Goal: Task Accomplishment & Management: Use online tool/utility

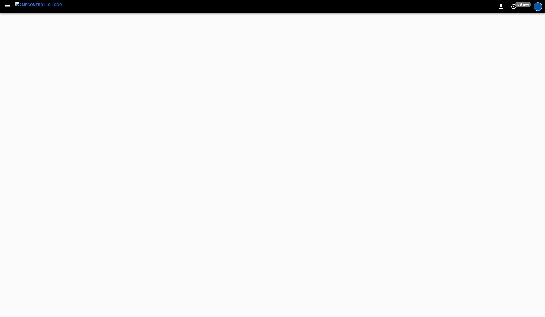
click at [537, 9] on div "T" at bounding box center [537, 6] width 8 height 8
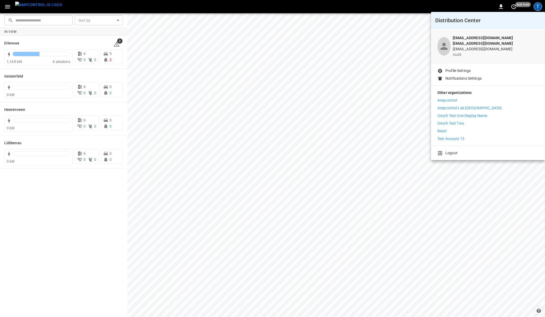
click at [7, 9] on div at bounding box center [272, 158] width 545 height 317
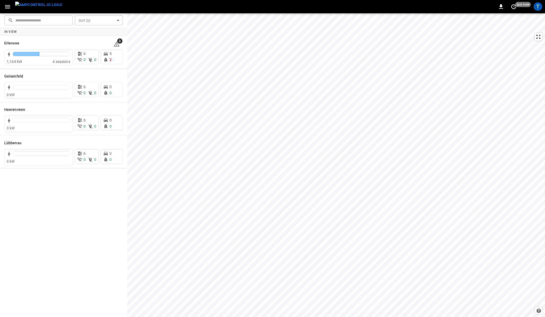
click at [8, 6] on icon "button" at bounding box center [7, 6] width 5 height 3
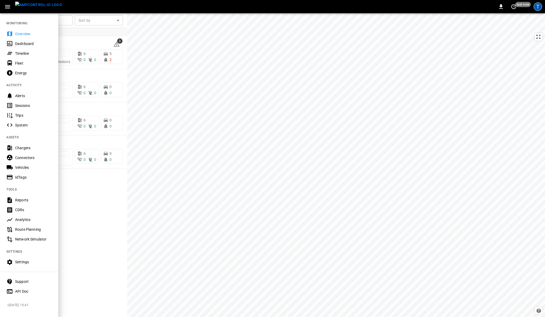
click at [540, 7] on div "T" at bounding box center [537, 6] width 8 height 8
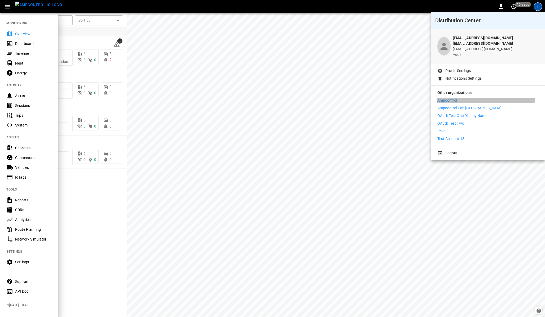
click at [445, 98] on p "Ampcontrol" at bounding box center [447, 101] width 20 height 6
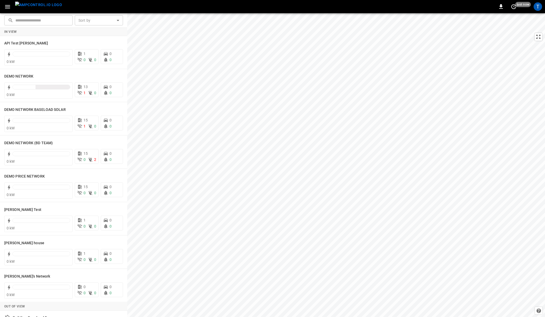
click at [7, 8] on icon "button" at bounding box center [7, 6] width 7 height 7
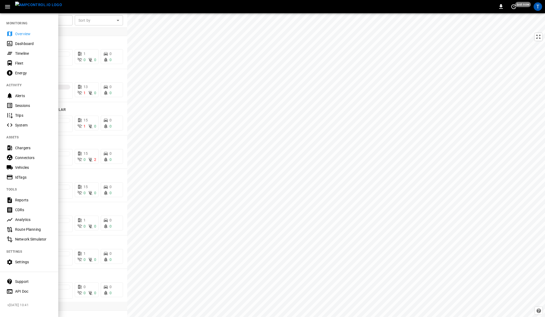
click at [22, 51] on div "Timeline" at bounding box center [33, 53] width 37 height 5
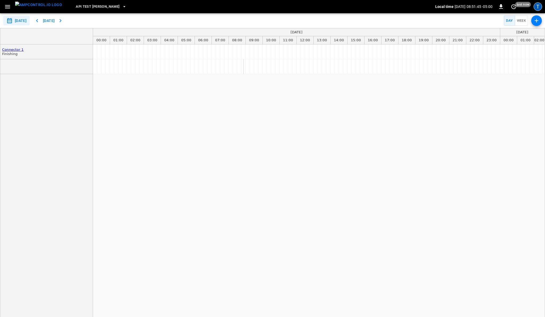
click at [537, 8] on div "T" at bounding box center [537, 6] width 8 height 8
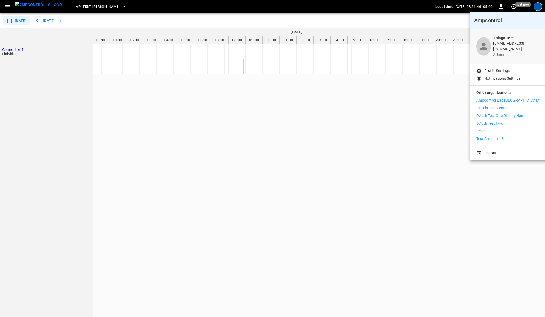
click at [335, 8] on div at bounding box center [272, 158] width 545 height 317
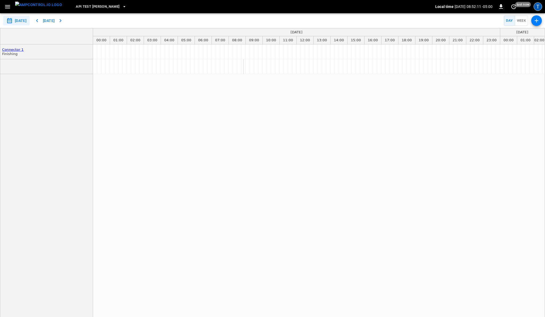
click at [540, 8] on div "T" at bounding box center [537, 6] width 8 height 8
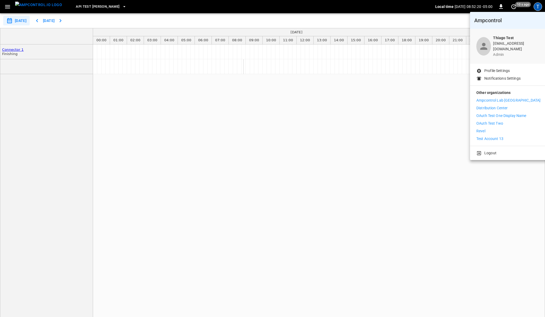
click at [485, 105] on p "Distribution Center" at bounding box center [492, 108] width 32 height 6
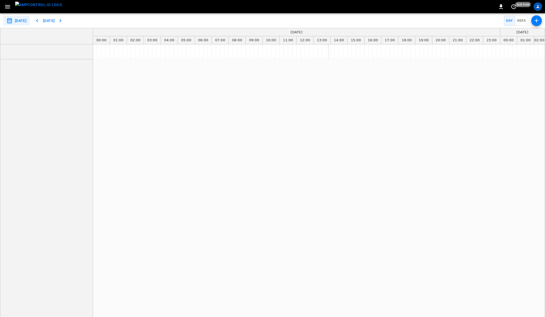
click at [538, 6] on icon "profile-icon" at bounding box center [537, 6] width 3 height 3
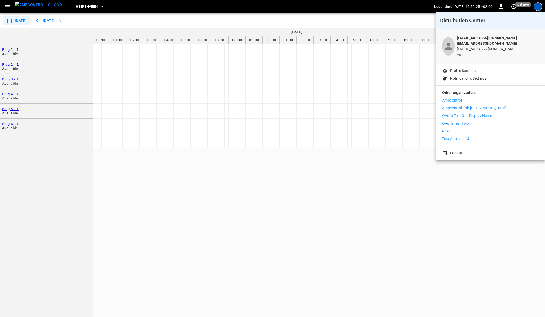
click at [131, 13] on div at bounding box center [272, 158] width 545 height 317
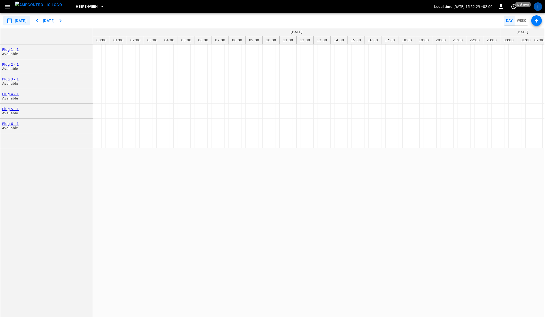
click at [100, 6] on icon "button" at bounding box center [102, 6] width 5 height 5
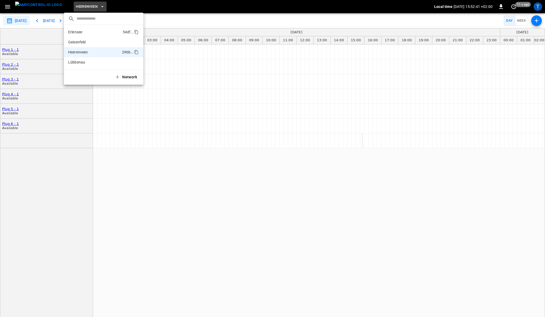
click at [85, 33] on li "Erlensee 54df ..." at bounding box center [103, 32] width 79 height 10
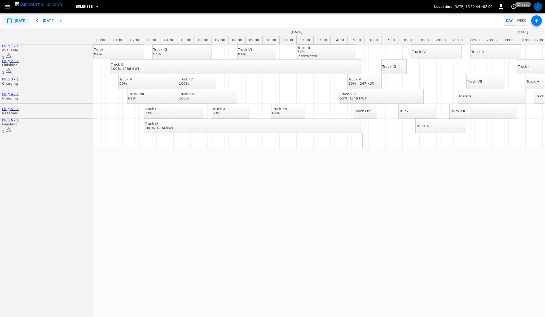
click at [429, 128] on div "Truck X" at bounding box center [422, 126] width 13 height 4
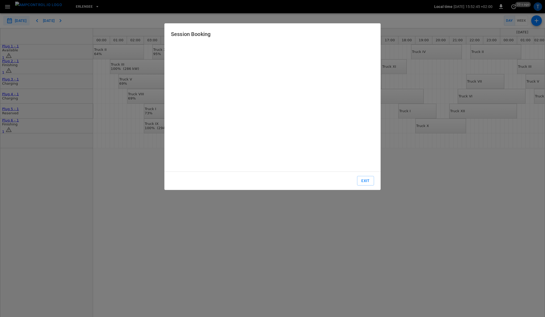
type input "**********"
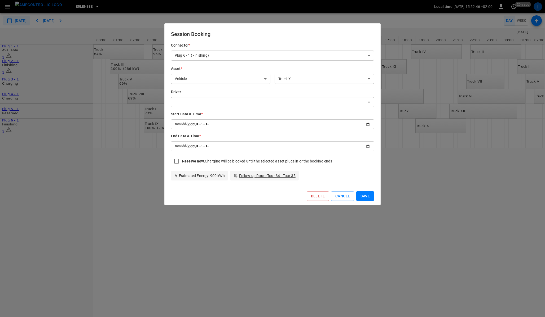
click at [340, 193] on button "Cancel" at bounding box center [342, 197] width 23 height 10
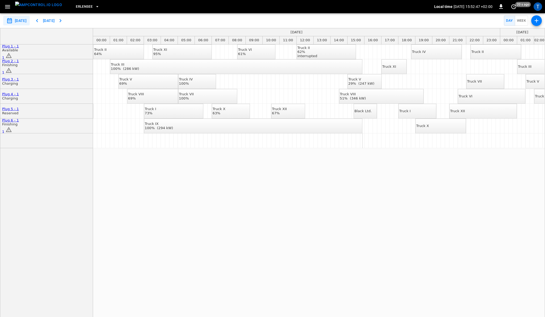
click at [410, 112] on div "Truck I" at bounding box center [404, 111] width 11 height 4
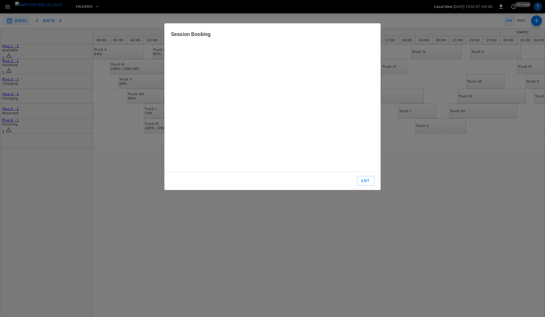
type input "**********"
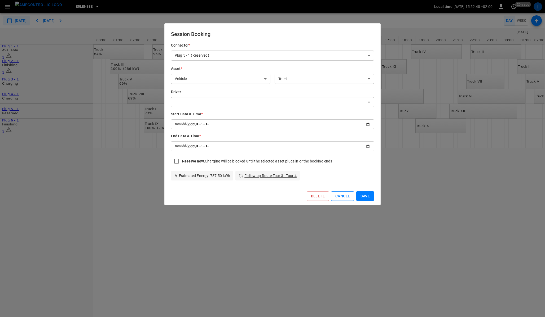
click at [341, 195] on button "Cancel" at bounding box center [342, 197] width 23 height 10
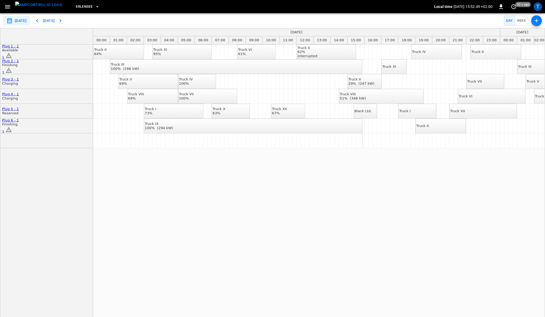
click at [465, 113] on div "Truck XII" at bounding box center [457, 111] width 15 height 4
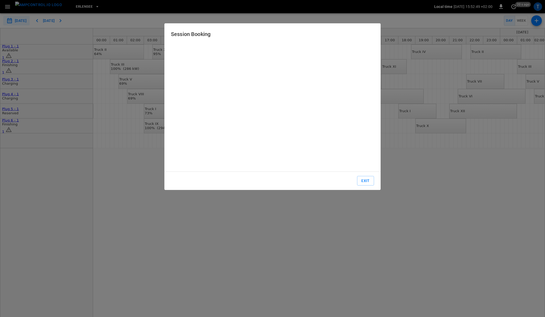
type input "**********"
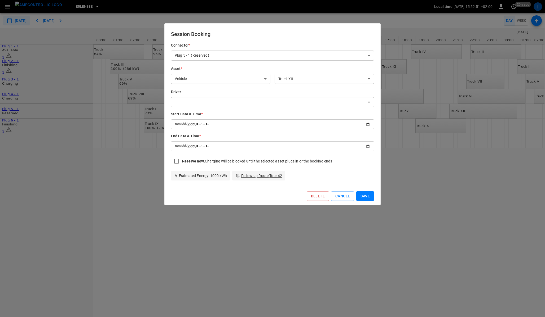
click at [344, 199] on button "Cancel" at bounding box center [342, 197] width 23 height 10
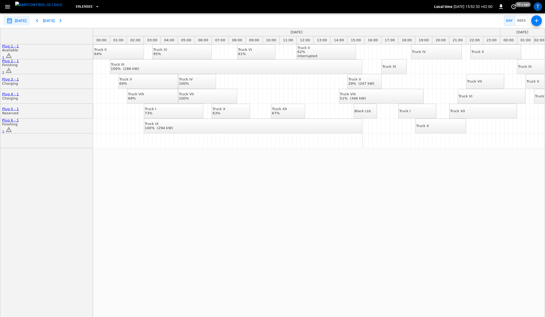
click at [472, 97] on div "Truck VI" at bounding box center [465, 96] width 14 height 4
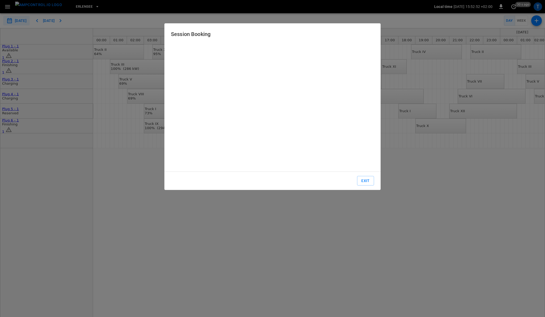
type input "**********"
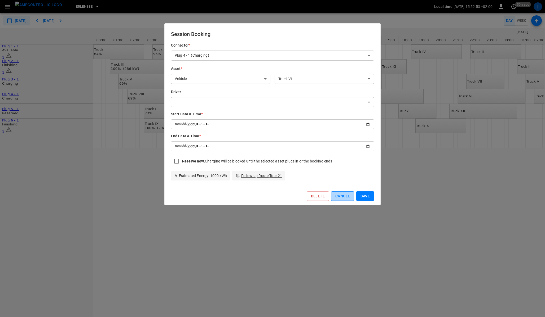
click at [340, 197] on button "Cancel" at bounding box center [342, 197] width 23 height 10
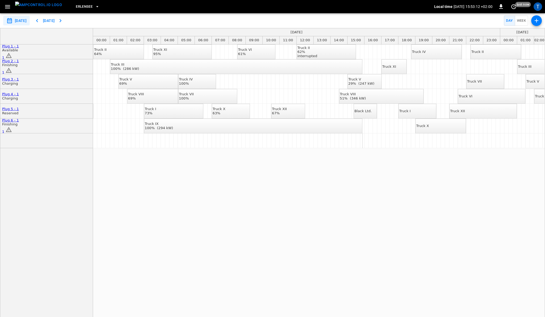
click at [429, 125] on div "Truck X" at bounding box center [422, 126] width 13 height 4
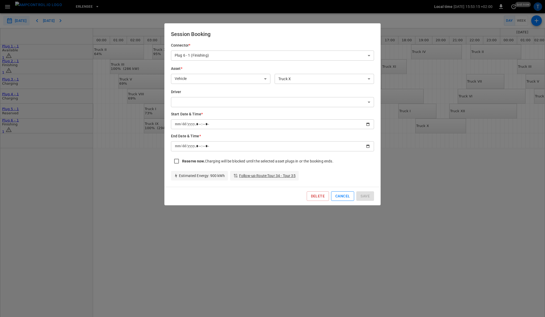
click at [337, 197] on button "Cancel" at bounding box center [342, 197] width 23 height 10
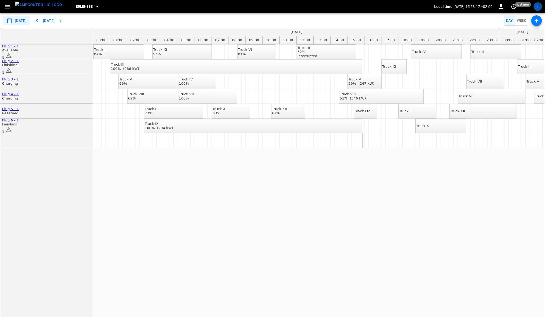
click at [393, 66] on div "Truck XI" at bounding box center [389, 67] width 14 height 4
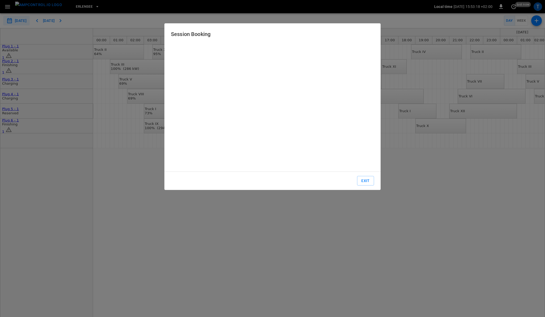
type input "**********"
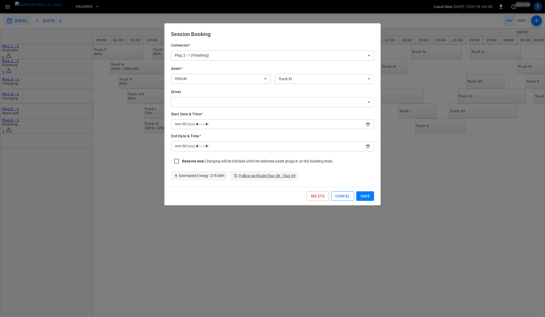
click at [336, 198] on button "Cancel" at bounding box center [342, 197] width 23 height 10
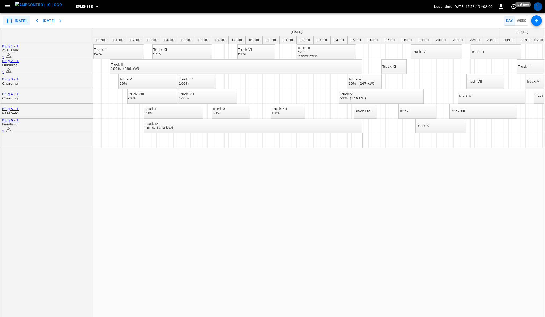
click at [425, 50] on div "Truck IV" at bounding box center [419, 52] width 14 height 4
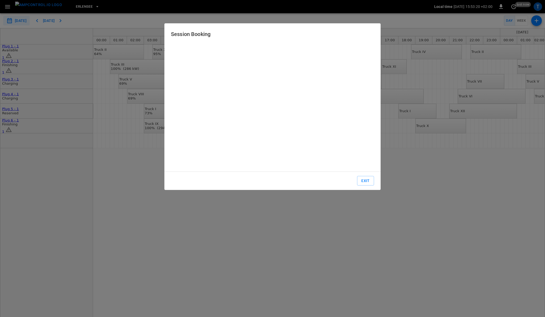
type input "**********"
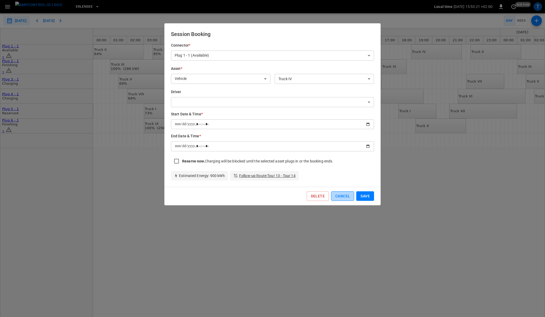
click at [341, 192] on button "Cancel" at bounding box center [342, 197] width 23 height 10
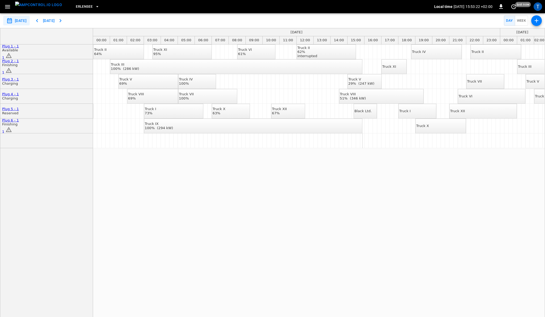
click at [483, 50] on div "Truck II" at bounding box center [477, 52] width 12 height 4
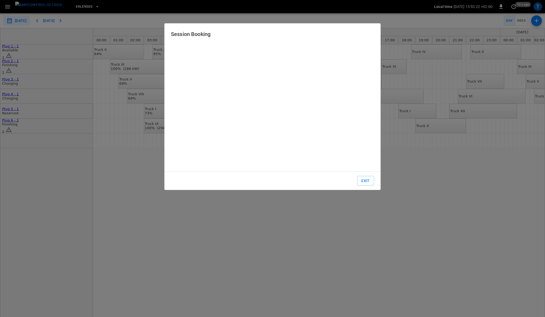
type input "**********"
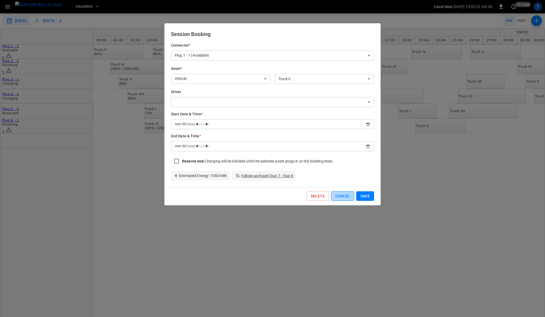
click at [338, 198] on button "Cancel" at bounding box center [342, 197] width 23 height 10
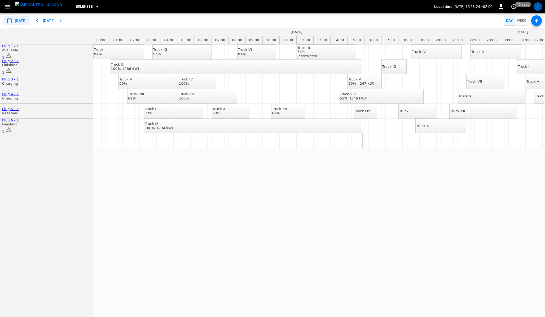
click at [523, 68] on div "Truck III" at bounding box center [525, 67] width 14 height 4
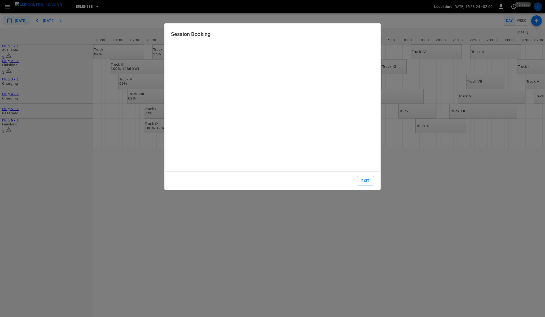
type input "**********"
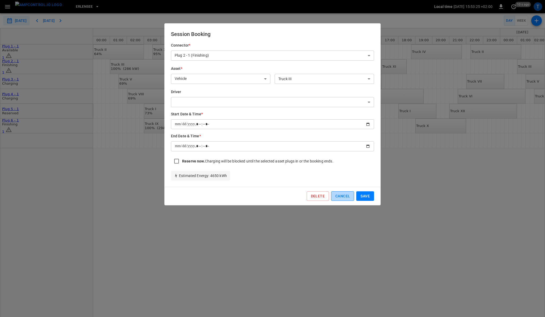
click at [340, 196] on button "Cancel" at bounding box center [342, 197] width 23 height 10
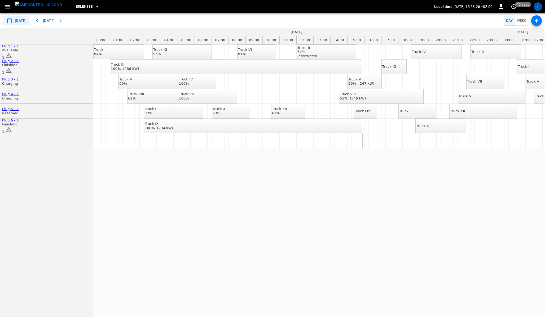
click at [393, 69] on div "Truck XI" at bounding box center [389, 67] width 14 height 4
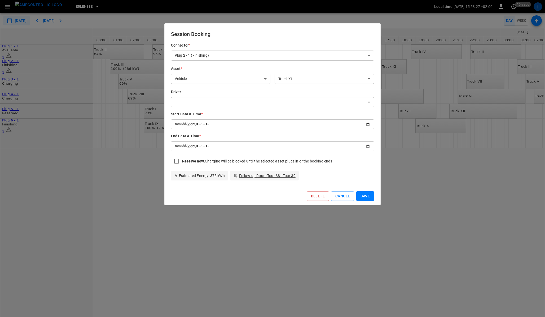
click at [337, 199] on button "Cancel" at bounding box center [342, 197] width 23 height 10
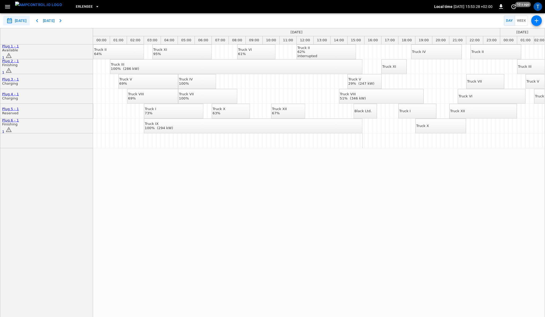
click at [317, 54] on div "interrupted" at bounding box center [307, 56] width 20 height 4
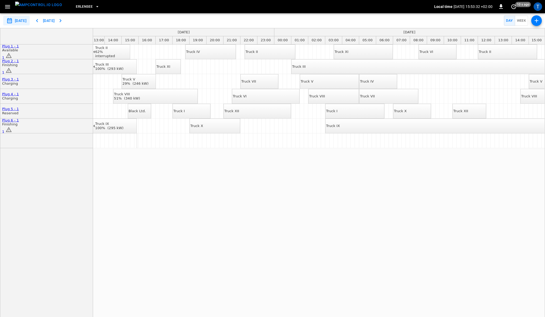
click at [337, 110] on div "Truck I" at bounding box center [331, 111] width 11 height 4
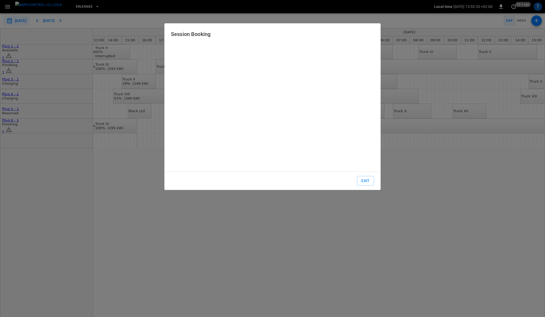
type input "**********"
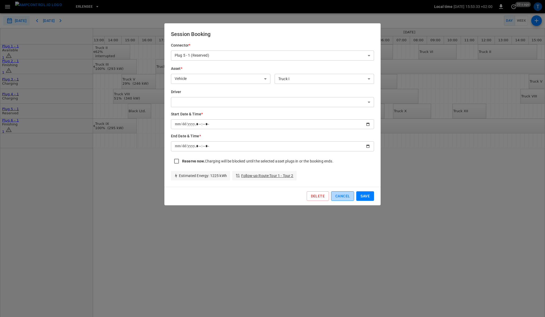
click at [339, 195] on button "Cancel" at bounding box center [342, 197] width 23 height 10
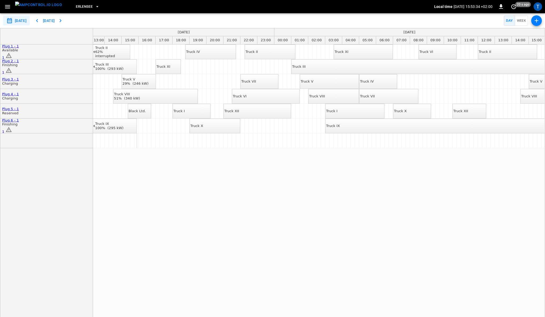
click at [375, 96] on div "Truck VII" at bounding box center [367, 96] width 15 height 4
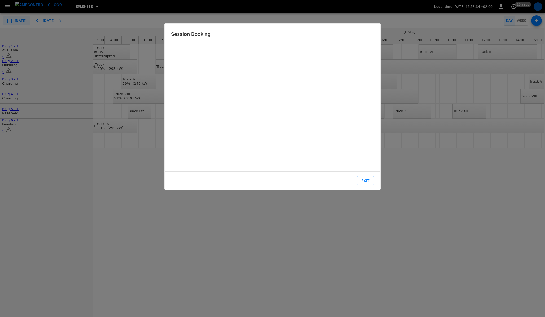
type input "**********"
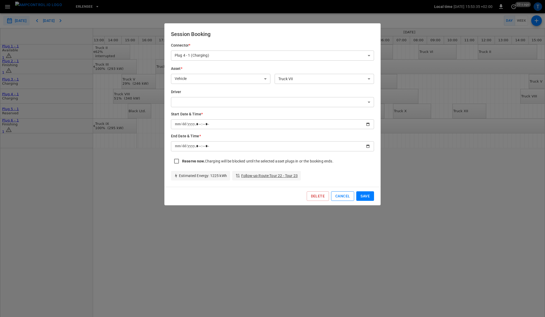
click at [339, 197] on button "Cancel" at bounding box center [342, 197] width 23 height 10
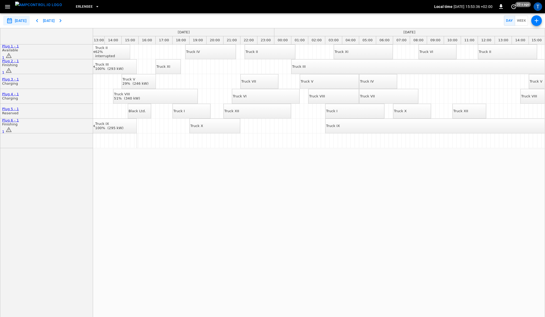
click at [256, 81] on div "Truck VII" at bounding box center [248, 81] width 15 height 4
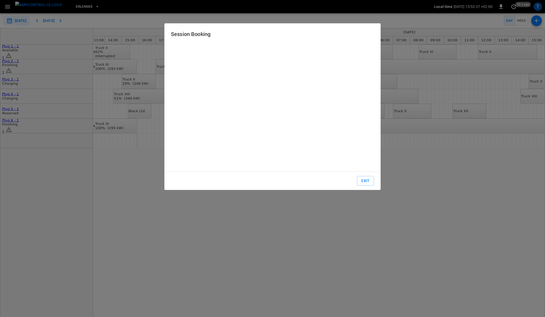
type input "**********"
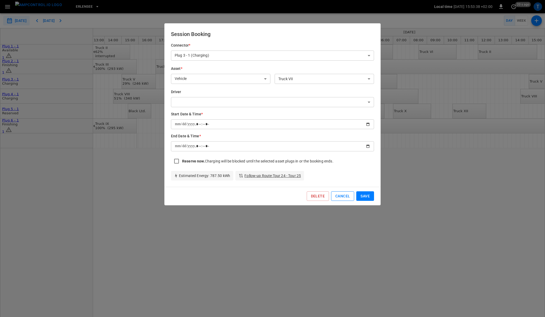
click at [337, 198] on button "Cancel" at bounding box center [342, 197] width 23 height 10
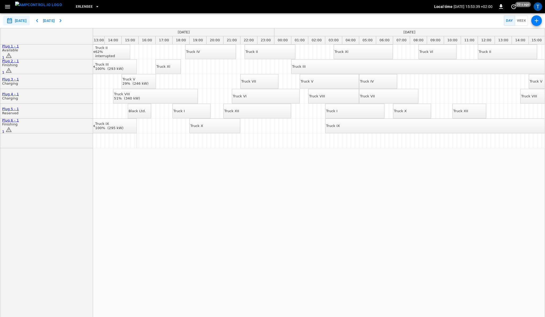
click at [185, 113] on div "Truck I" at bounding box center [178, 111] width 11 height 4
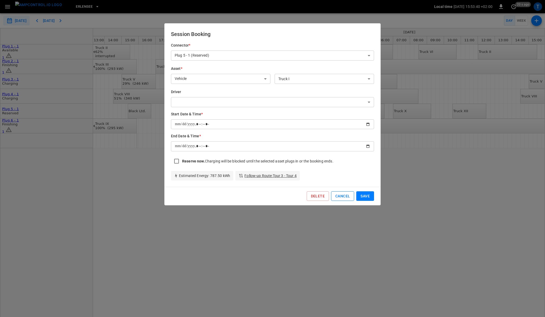
click at [343, 194] on button "Cancel" at bounding box center [342, 197] width 23 height 10
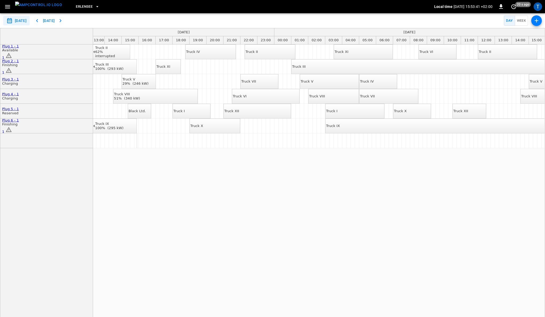
click at [246, 96] on div "Truck VI" at bounding box center [240, 96] width 14 height 4
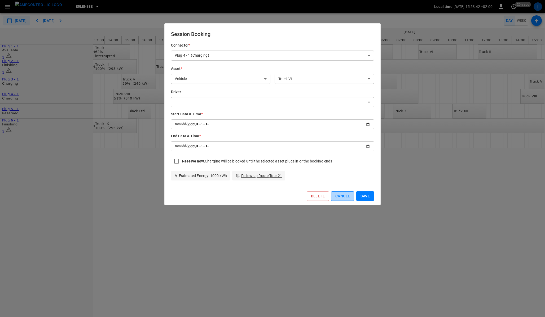
click at [338, 195] on button "Cancel" at bounding box center [342, 197] width 23 height 10
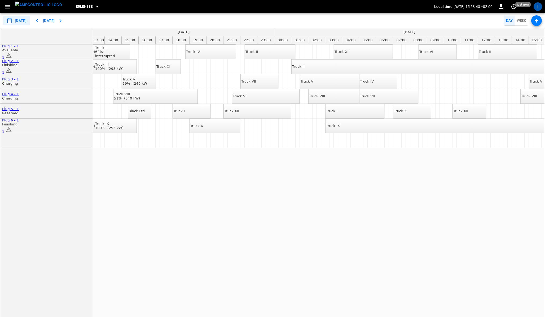
click at [203, 124] on div "Truck X" at bounding box center [196, 126] width 13 height 4
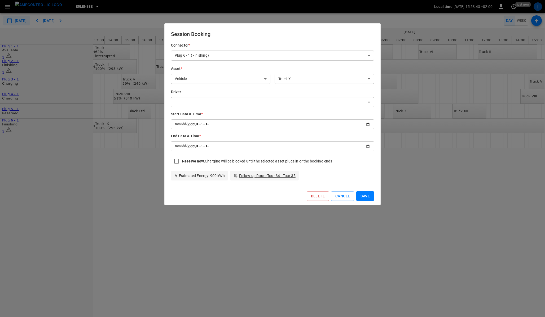
click at [335, 191] on div "Cancel" at bounding box center [341, 195] width 25 height 12
click at [339, 197] on button "Cancel" at bounding box center [342, 197] width 23 height 10
